Goal: Information Seeking & Learning: Learn about a topic

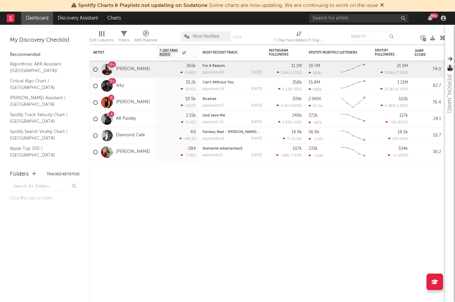
click at [382, 5] on icon at bounding box center [382, 4] width 4 height 5
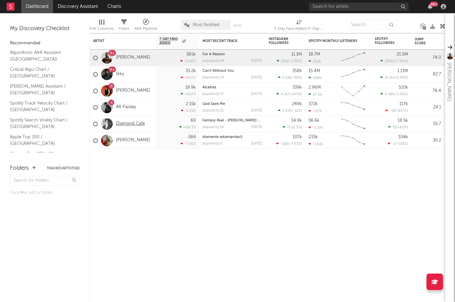
click at [129, 124] on link "Diamond Cafe" at bounding box center [130, 124] width 29 height 6
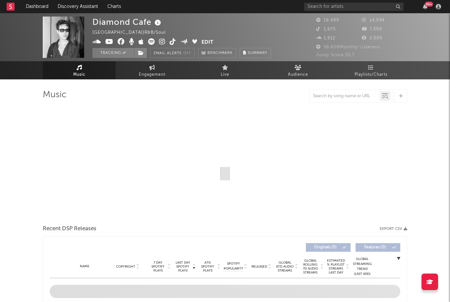
select select "6m"
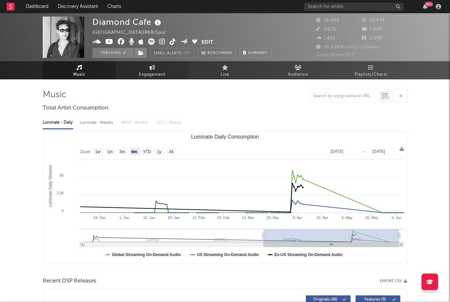
click at [150, 76] on span "Engagement" at bounding box center [152, 75] width 26 height 8
select select "1w"
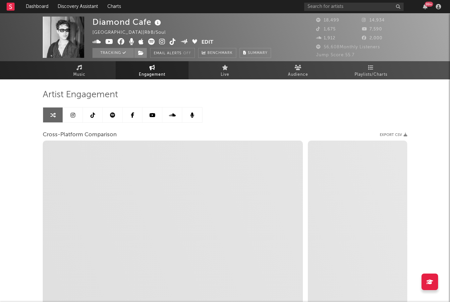
select select "1m"
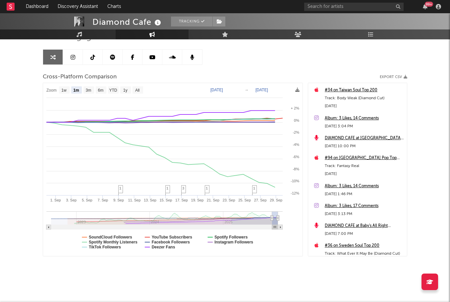
scroll to position [55, 0]
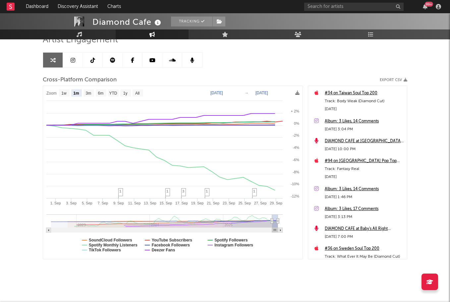
click at [365, 94] on div "#34 on Taiwan Soul Top 200" at bounding box center [363, 93] width 79 height 8
